Goal: Transaction & Acquisition: Book appointment/travel/reservation

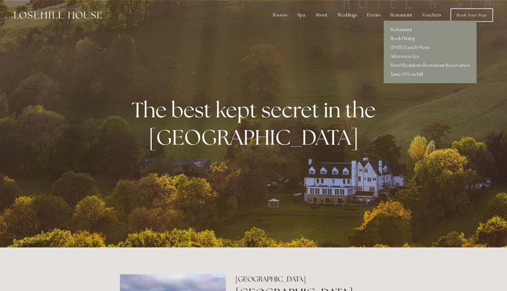
click at [395, 39] on link "Book Dining" at bounding box center [429, 38] width 93 height 9
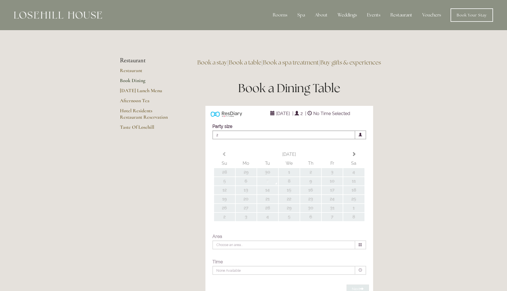
type input "Any Area"
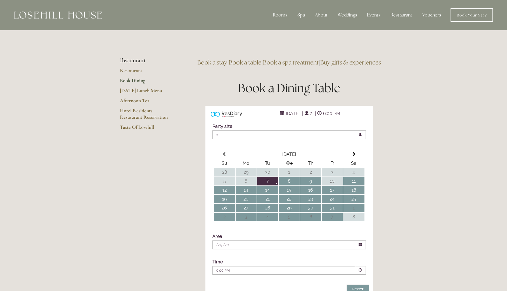
click at [332, 185] on td "10" at bounding box center [331, 181] width 21 height 8
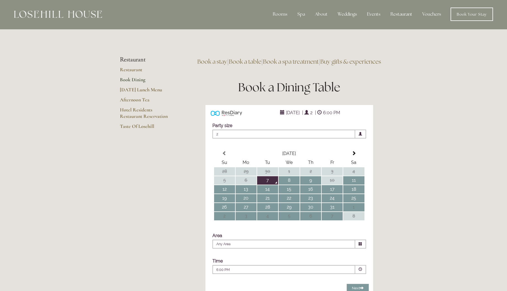
scroll to position [2, 0]
